Goal: Transaction & Acquisition: Book appointment/travel/reservation

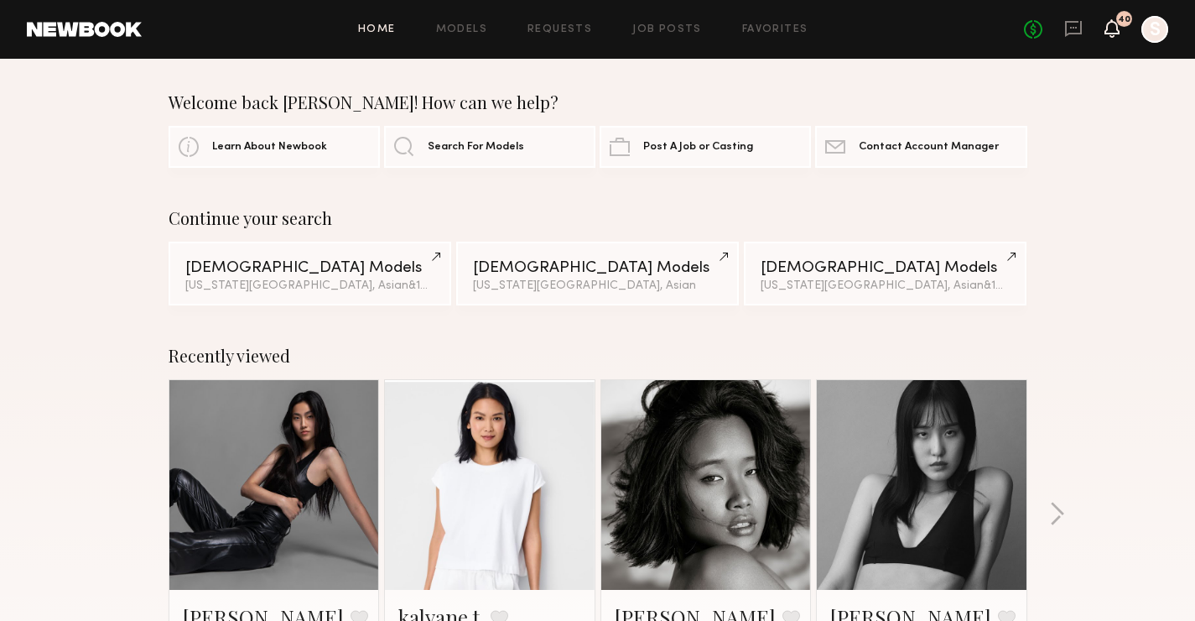
click at [1114, 32] on icon at bounding box center [1112, 28] width 13 height 12
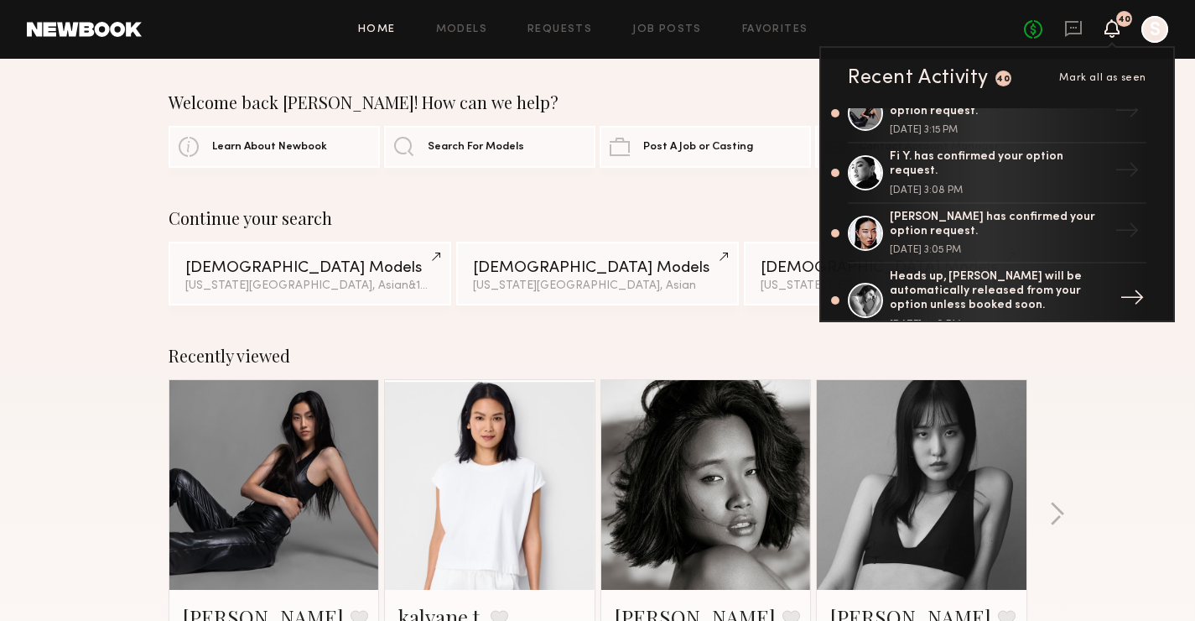
scroll to position [1161, 0]
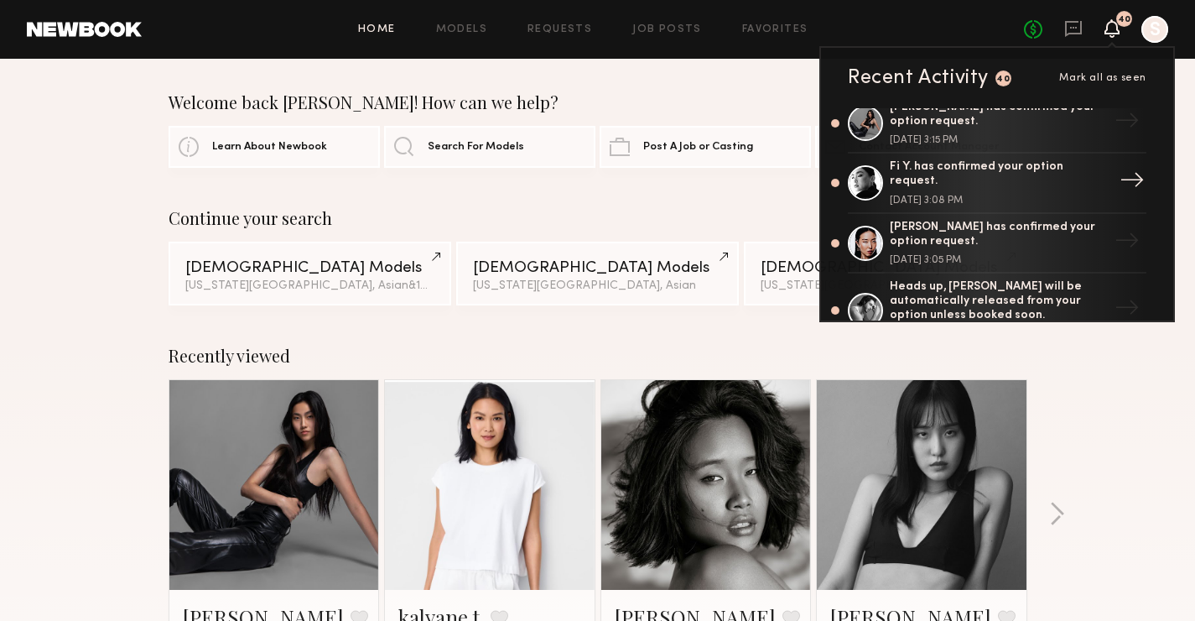
click at [999, 168] on div "Fi Y. has confirmed your option request. [DATE] 3:08 PM" at bounding box center [999, 182] width 218 height 45
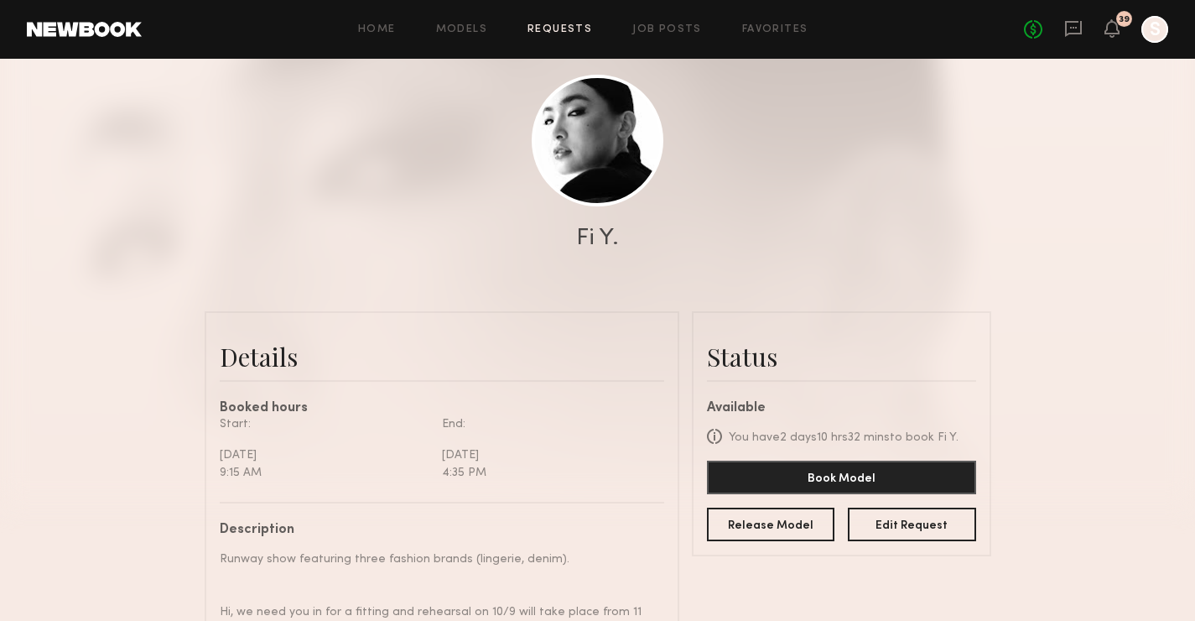
scroll to position [202, 0]
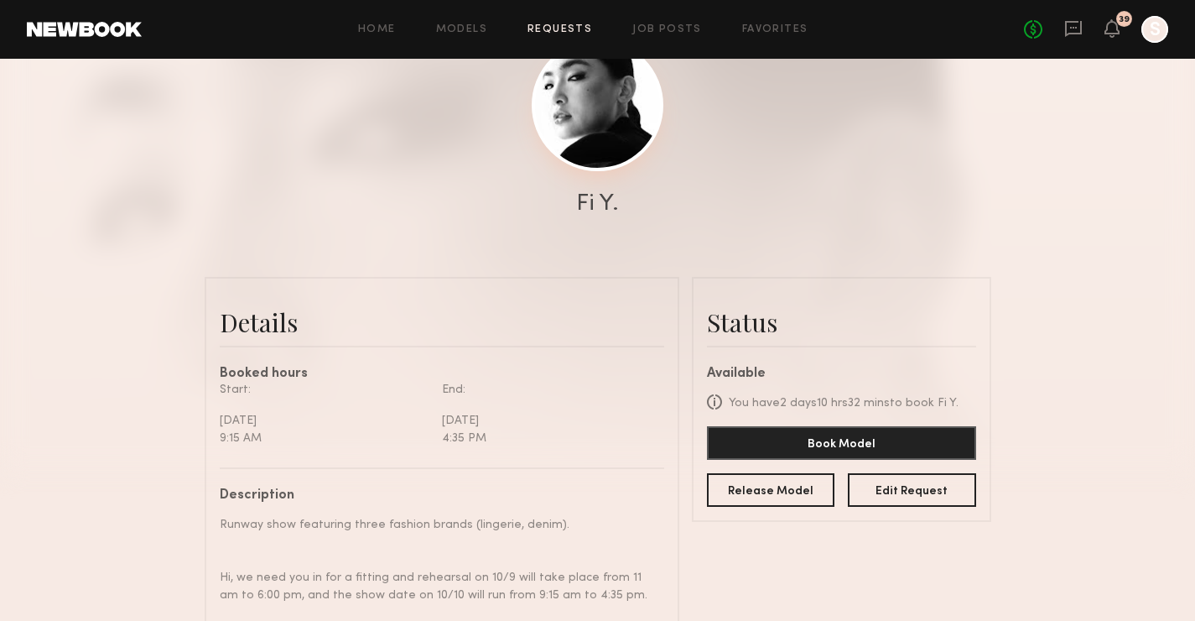
click at [622, 154] on link at bounding box center [598, 105] width 132 height 132
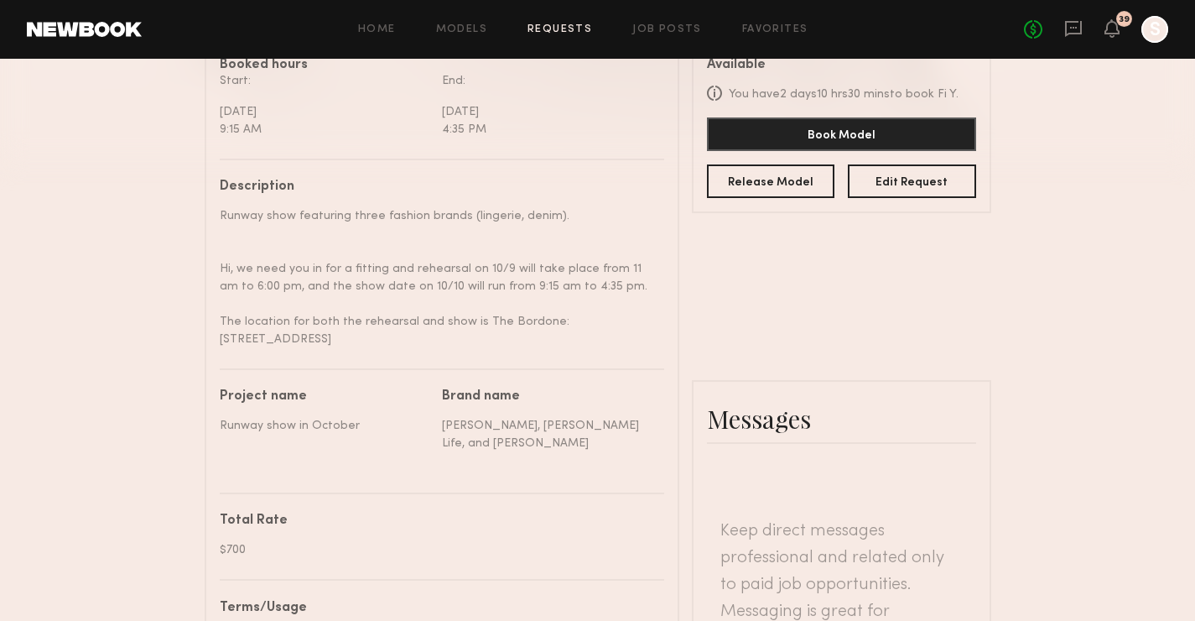
scroll to position [513, 0]
click at [1112, 34] on icon at bounding box center [1112, 28] width 13 height 12
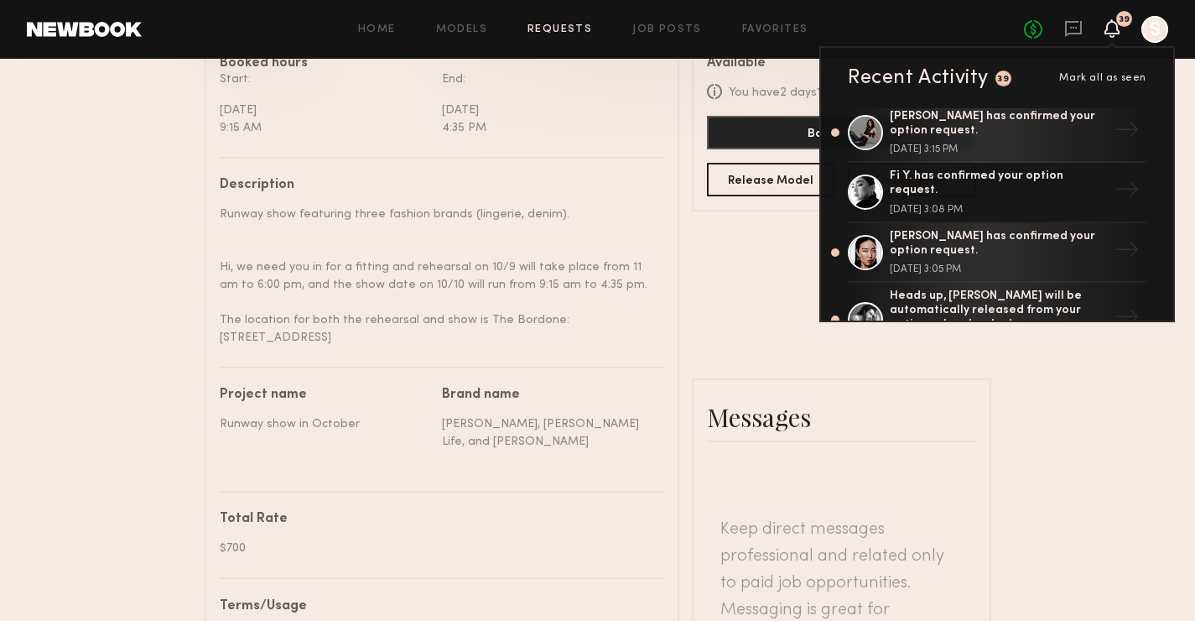
scroll to position [1082, 0]
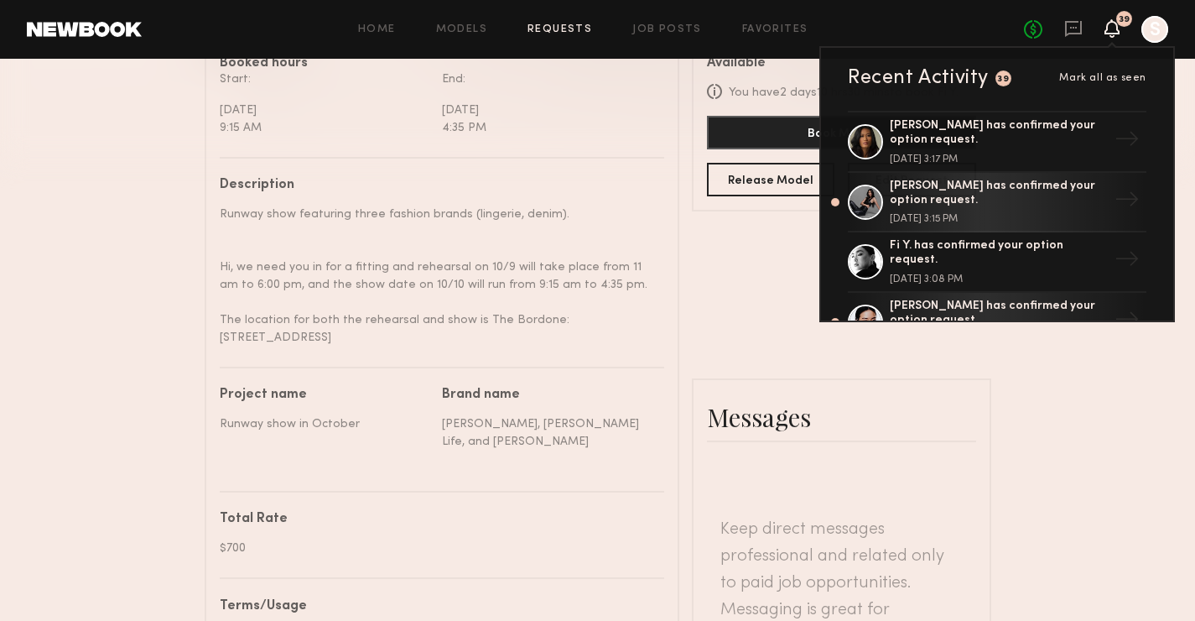
click at [1056, 414] on div "Send request Model response Book model Option Request Fi Y. Details Booked hour…" at bounding box center [597, 340] width 1195 height 1560
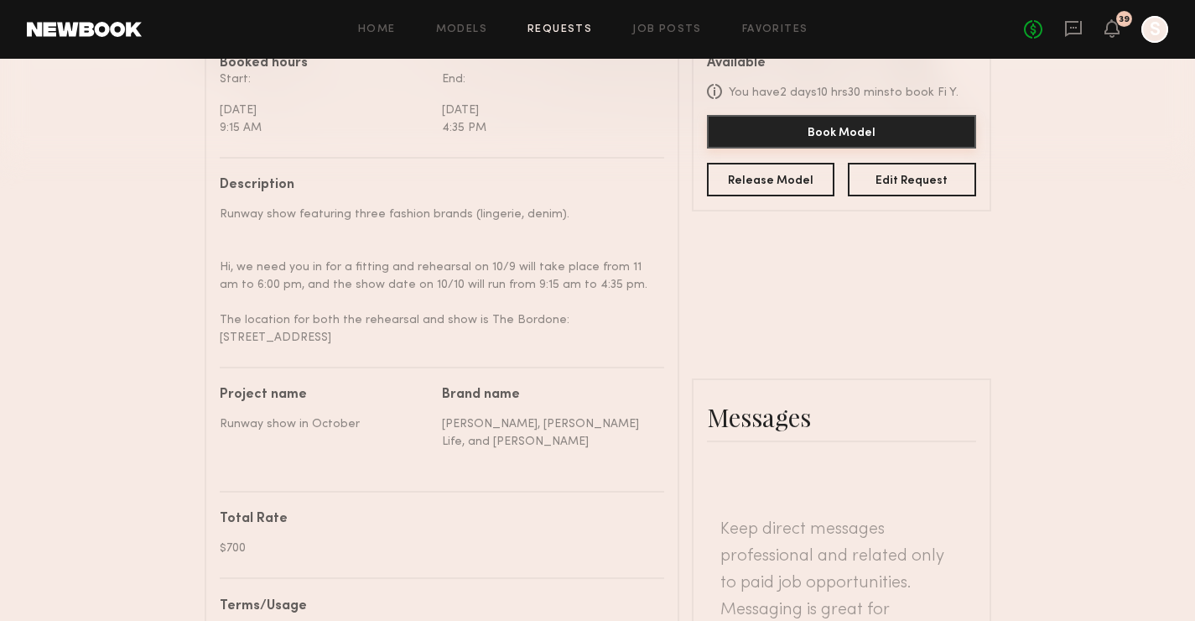
click at [898, 126] on button "Book Model" at bounding box center [841, 132] width 269 height 34
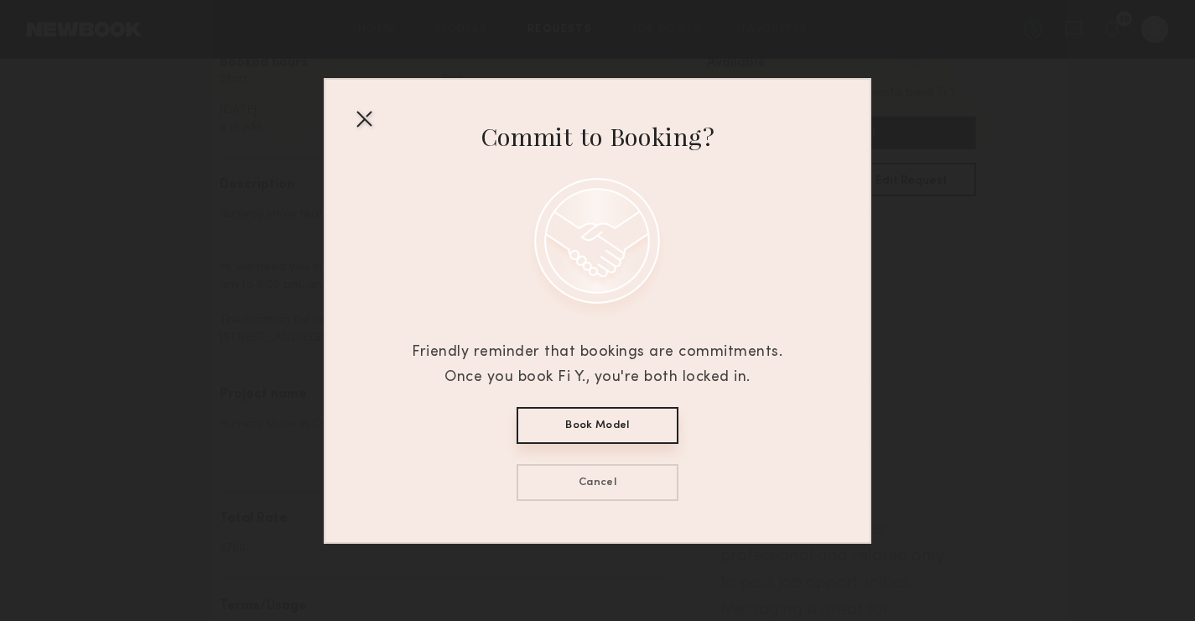
click at [370, 123] on div at bounding box center [364, 118] width 27 height 27
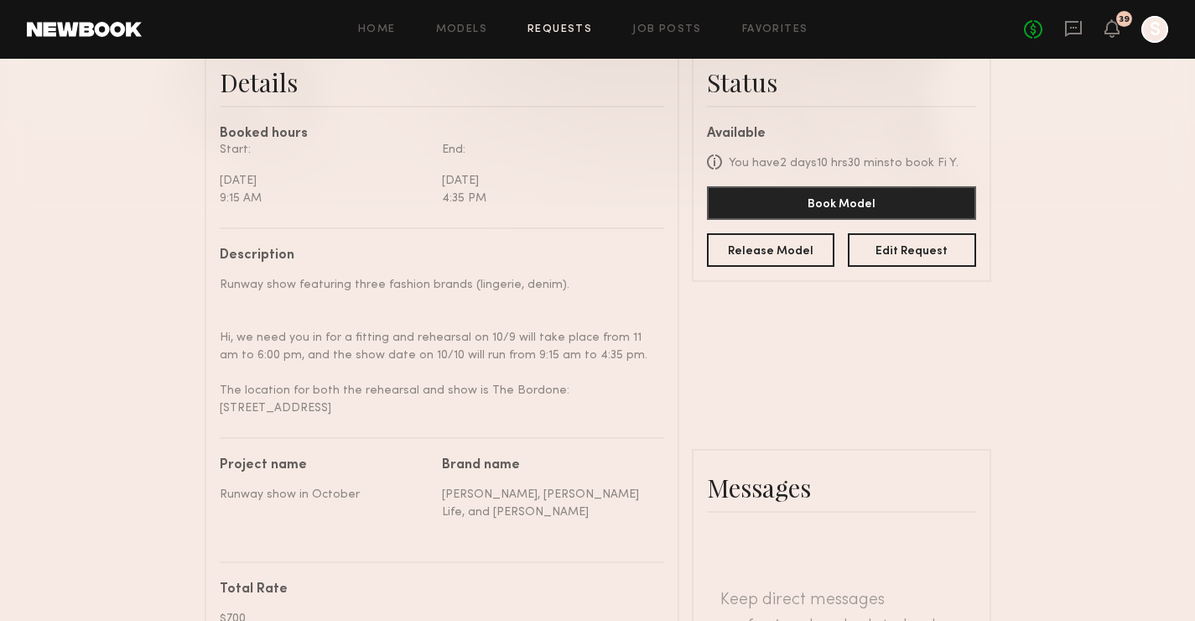
scroll to position [310, 0]
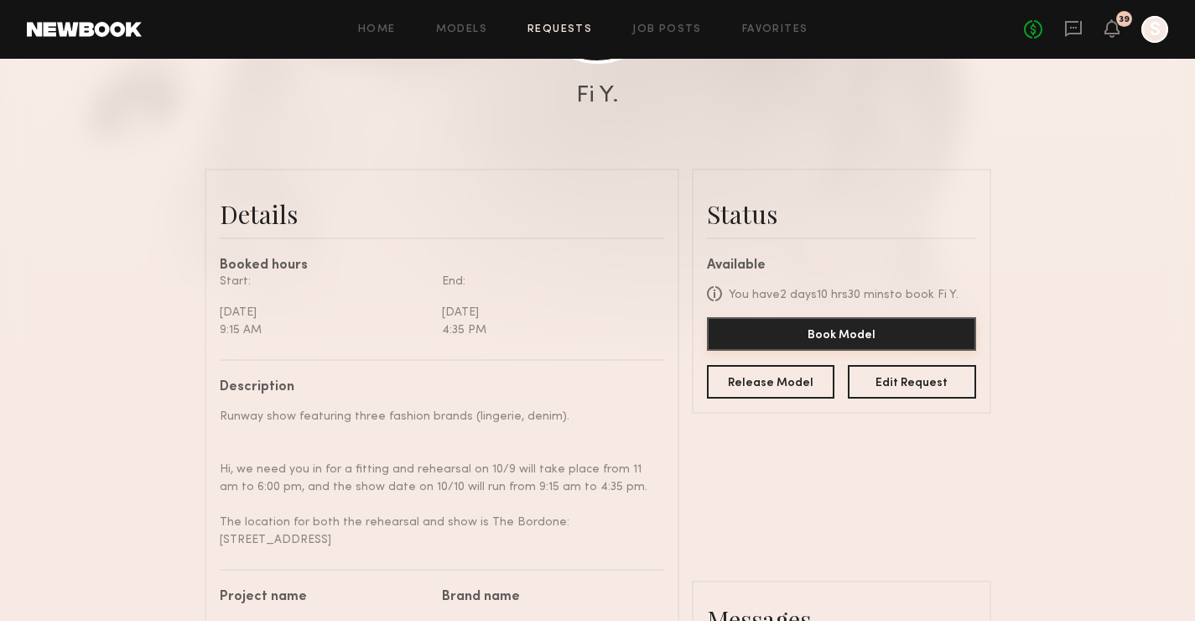
click at [813, 340] on button "Book Model" at bounding box center [841, 334] width 269 height 34
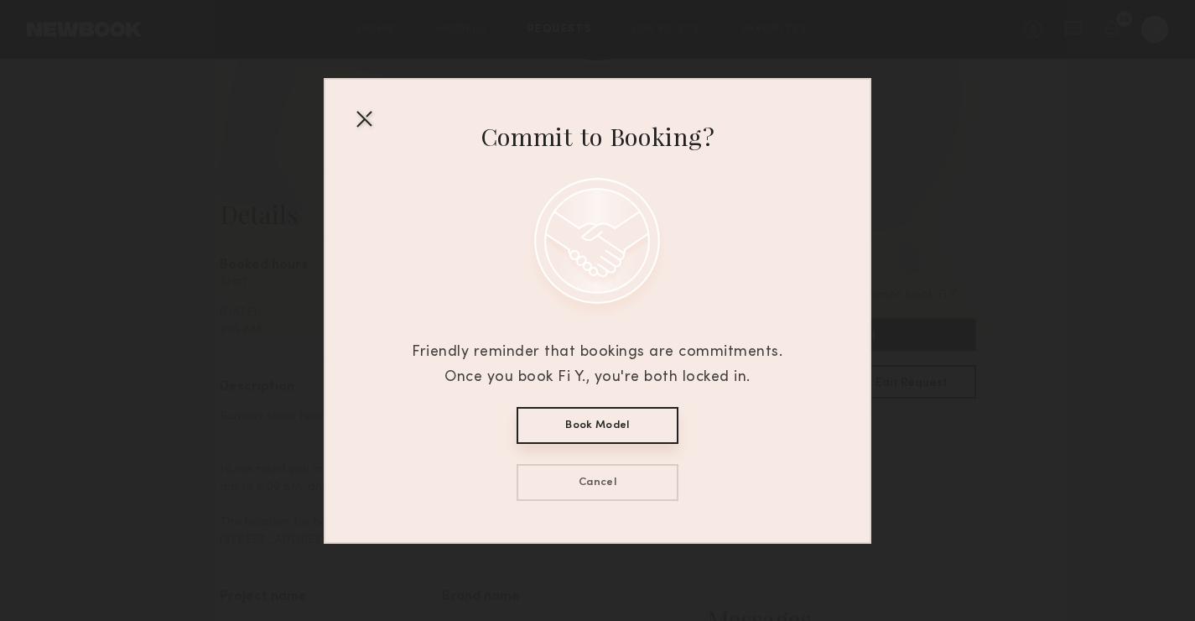
click at [613, 430] on button "Book Model" at bounding box center [598, 425] width 162 height 37
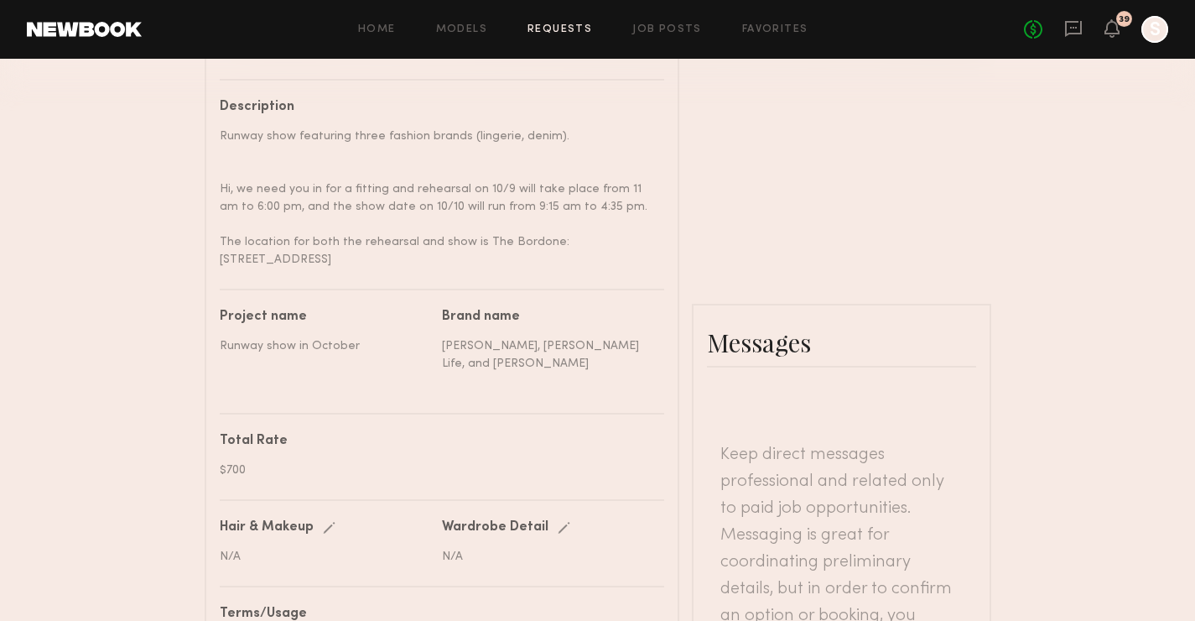
scroll to position [922, 0]
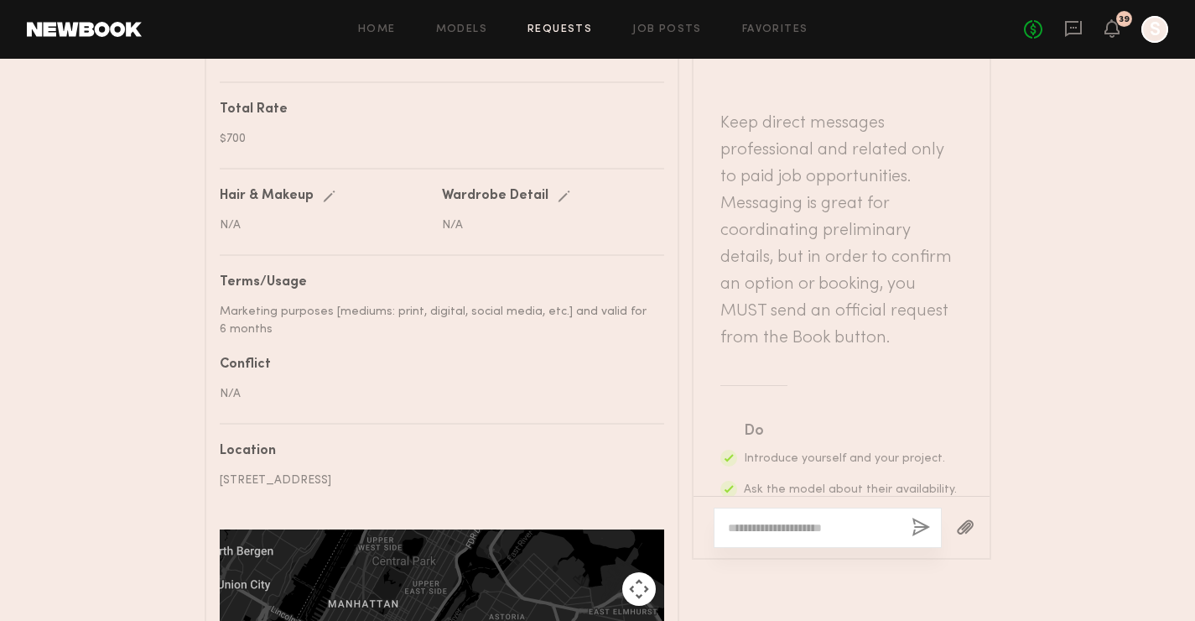
click at [794, 523] on textarea at bounding box center [813, 527] width 170 height 17
drag, startPoint x: 767, startPoint y: 518, endPoint x: 852, endPoint y: 518, distance: 85.6
click at [852, 519] on textarea "**********" at bounding box center [813, 527] width 170 height 17
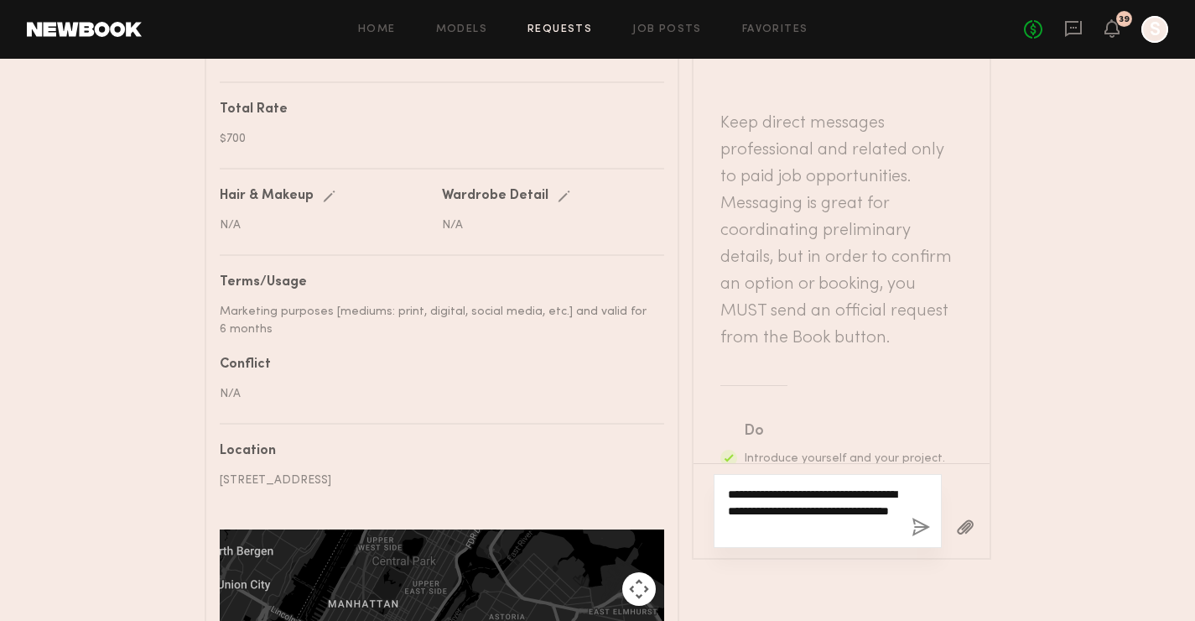
type textarea "**********"
click at [920, 518] on button "button" at bounding box center [921, 528] width 18 height 21
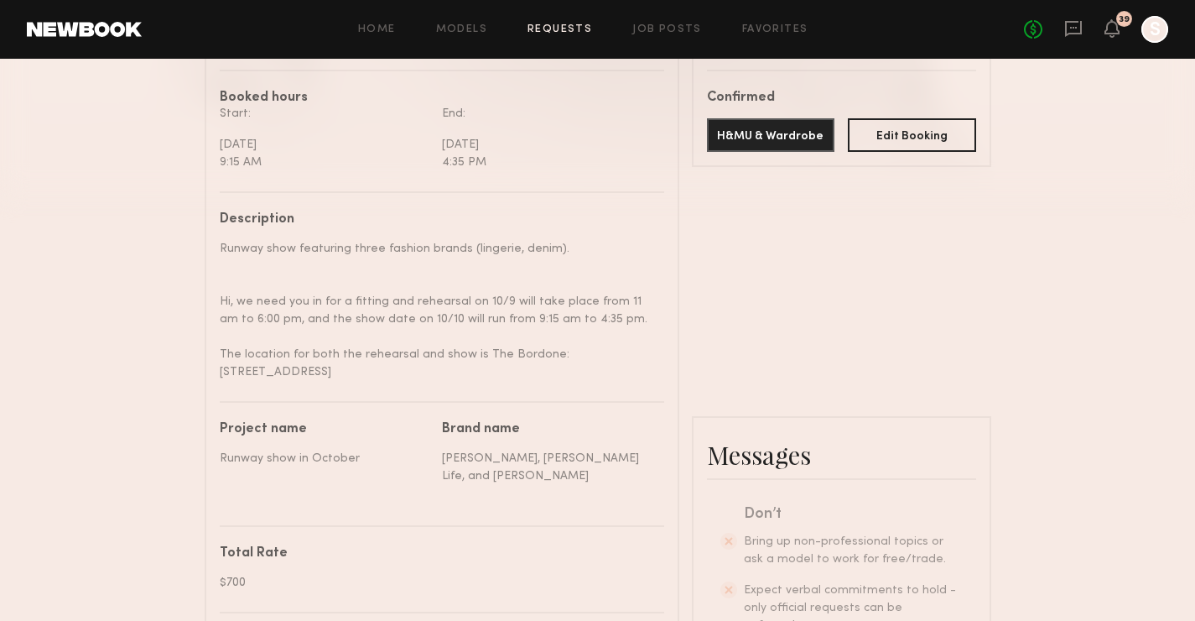
scroll to position [314, 0]
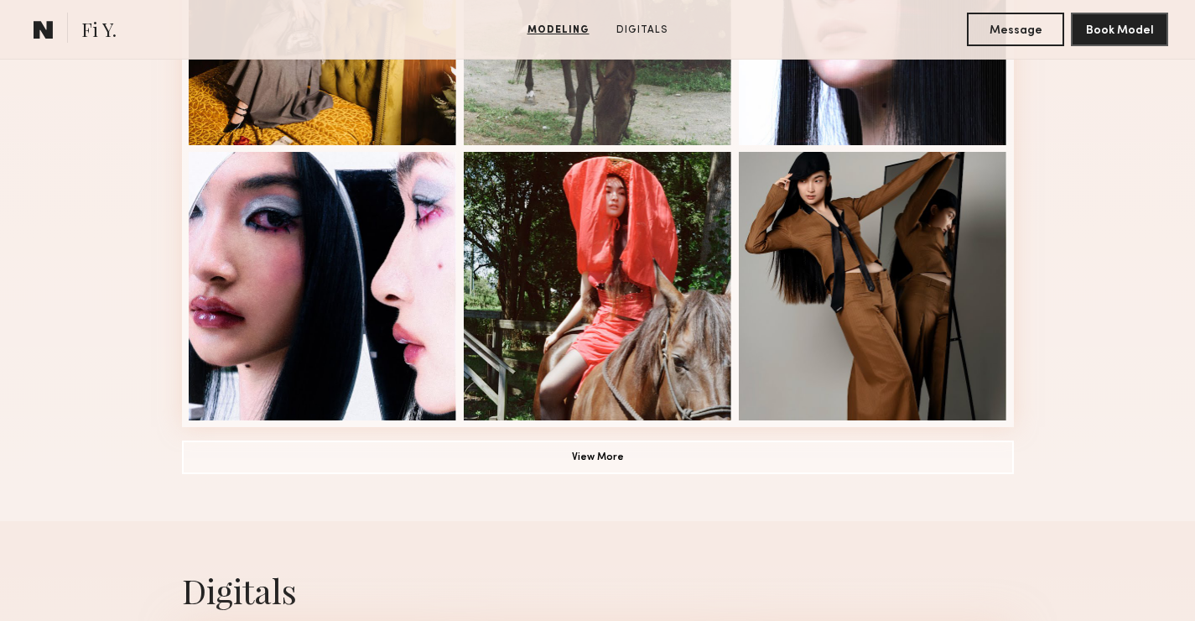
scroll to position [1167, 0]
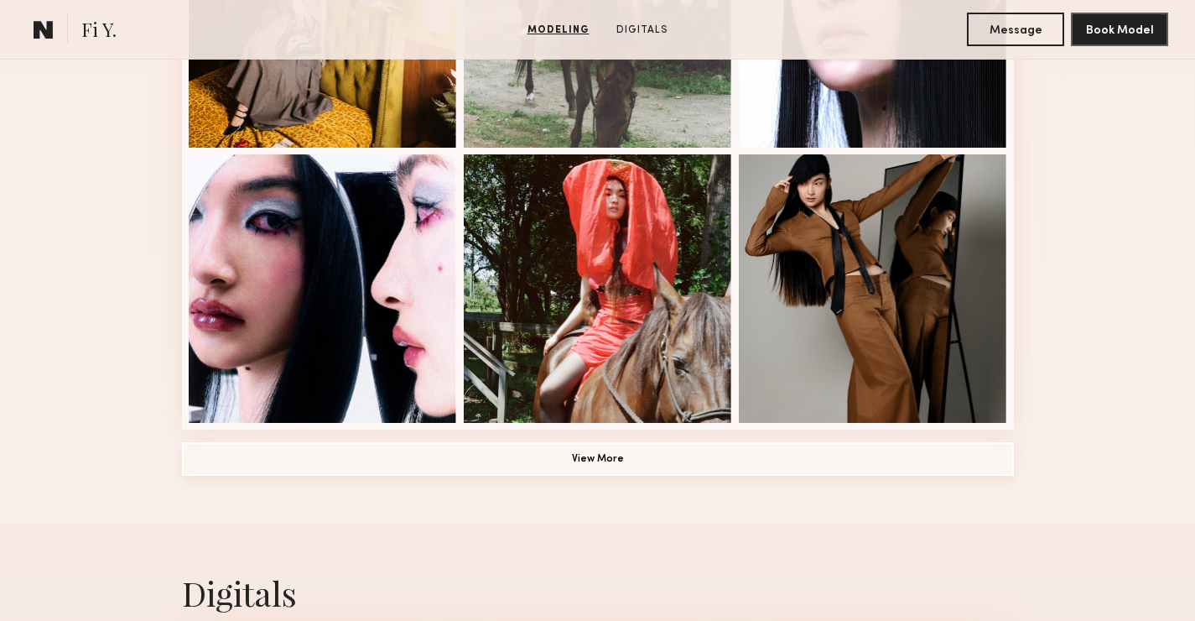
click at [637, 461] on button "View More" at bounding box center [598, 459] width 832 height 34
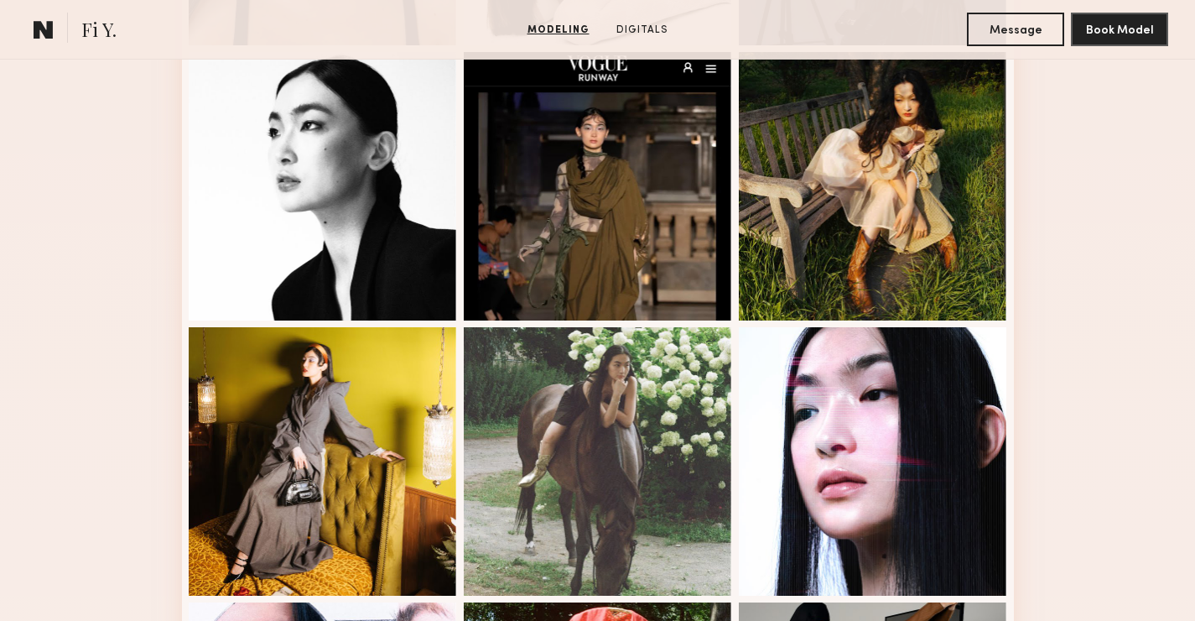
scroll to position [705, 0]
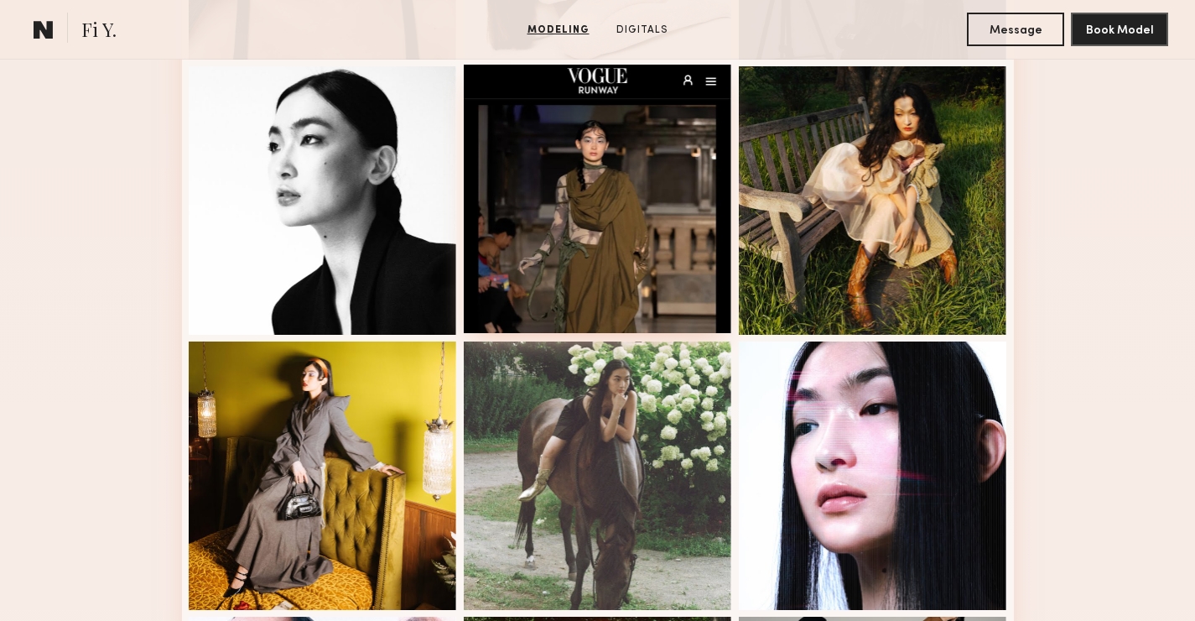
click at [658, 171] on div at bounding box center [598, 199] width 268 height 268
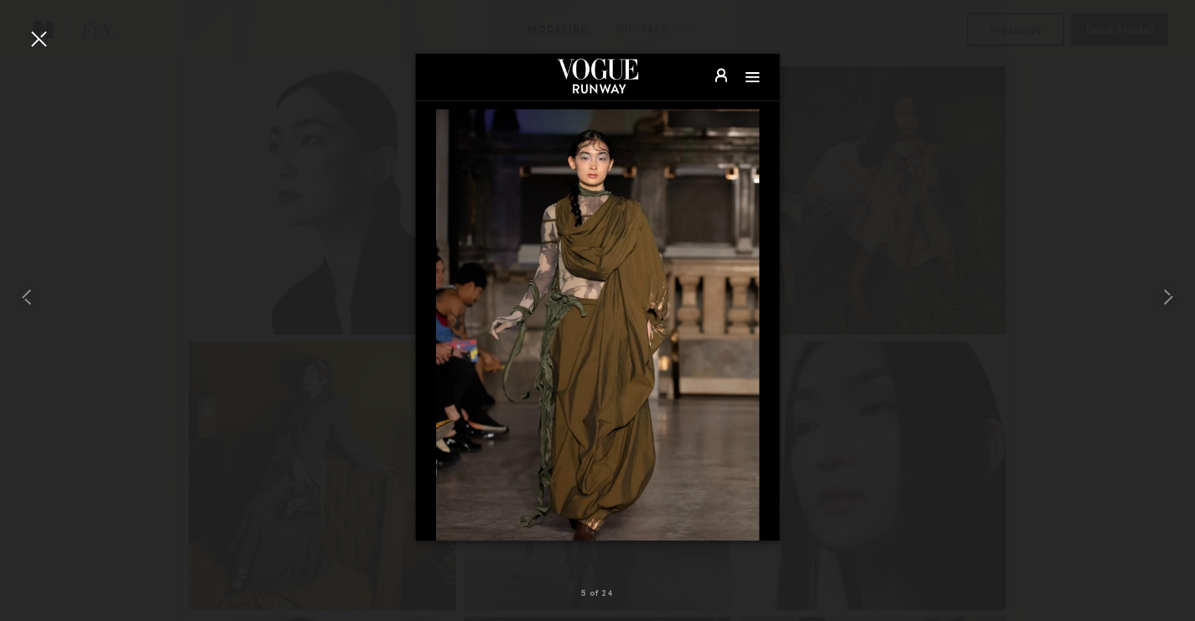
click at [966, 210] on div at bounding box center [597, 297] width 1195 height 540
click at [42, 44] on div at bounding box center [38, 38] width 27 height 27
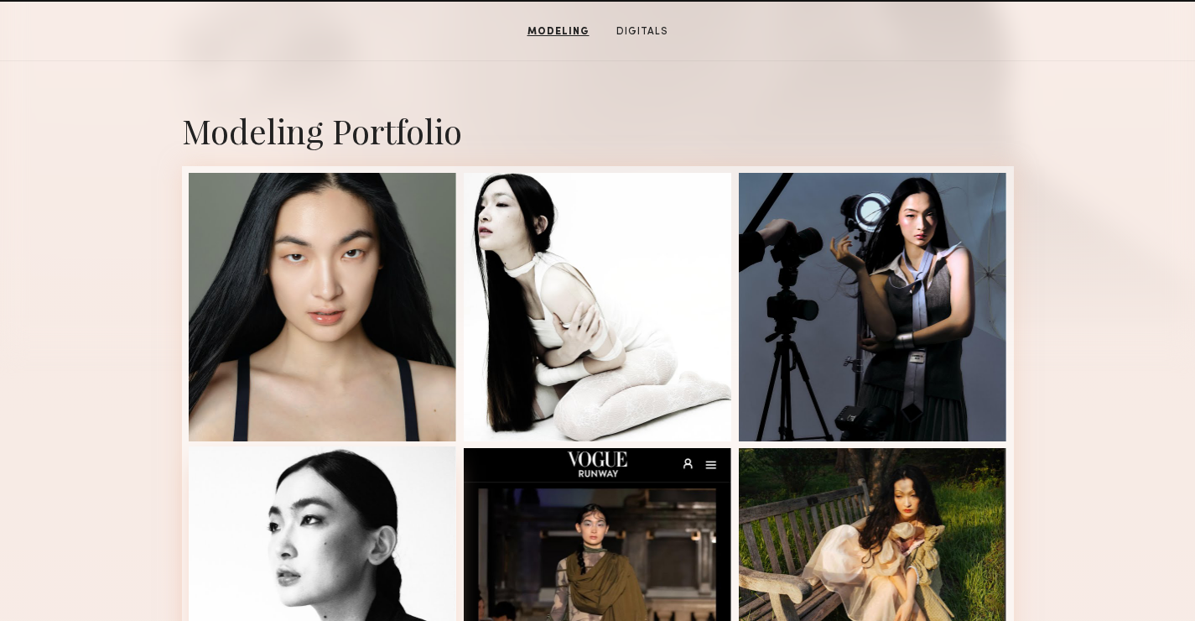
scroll to position [0, 0]
